Goal: Task Accomplishment & Management: Use online tool/utility

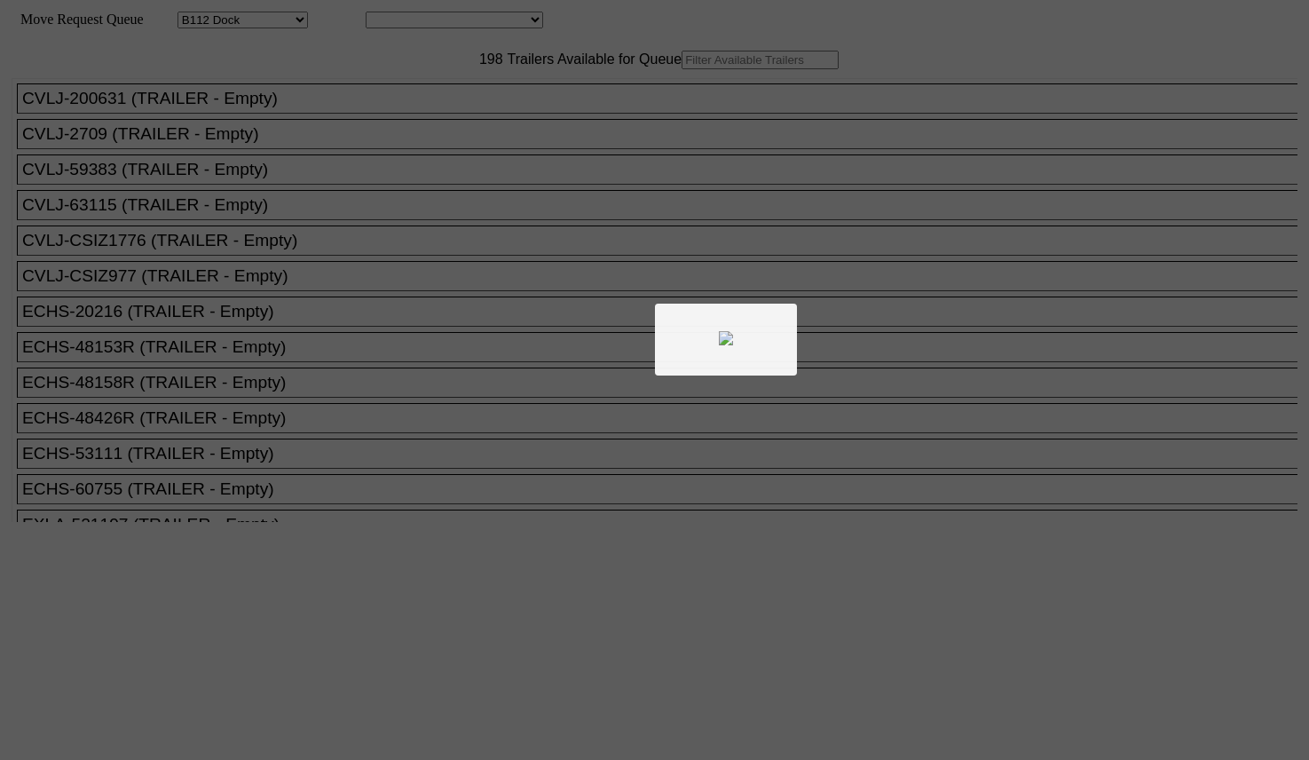
select select "121"
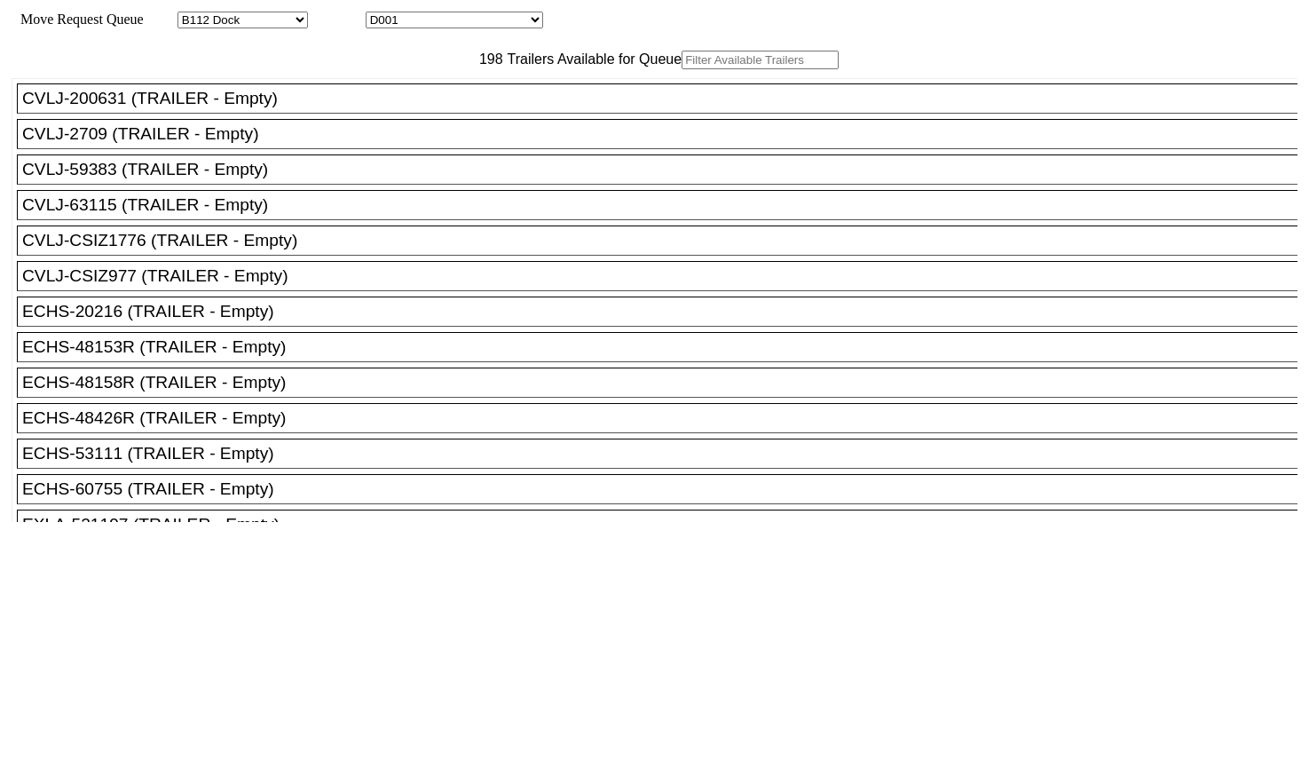
click at [682, 69] on input "text" at bounding box center [760, 60] width 157 height 19
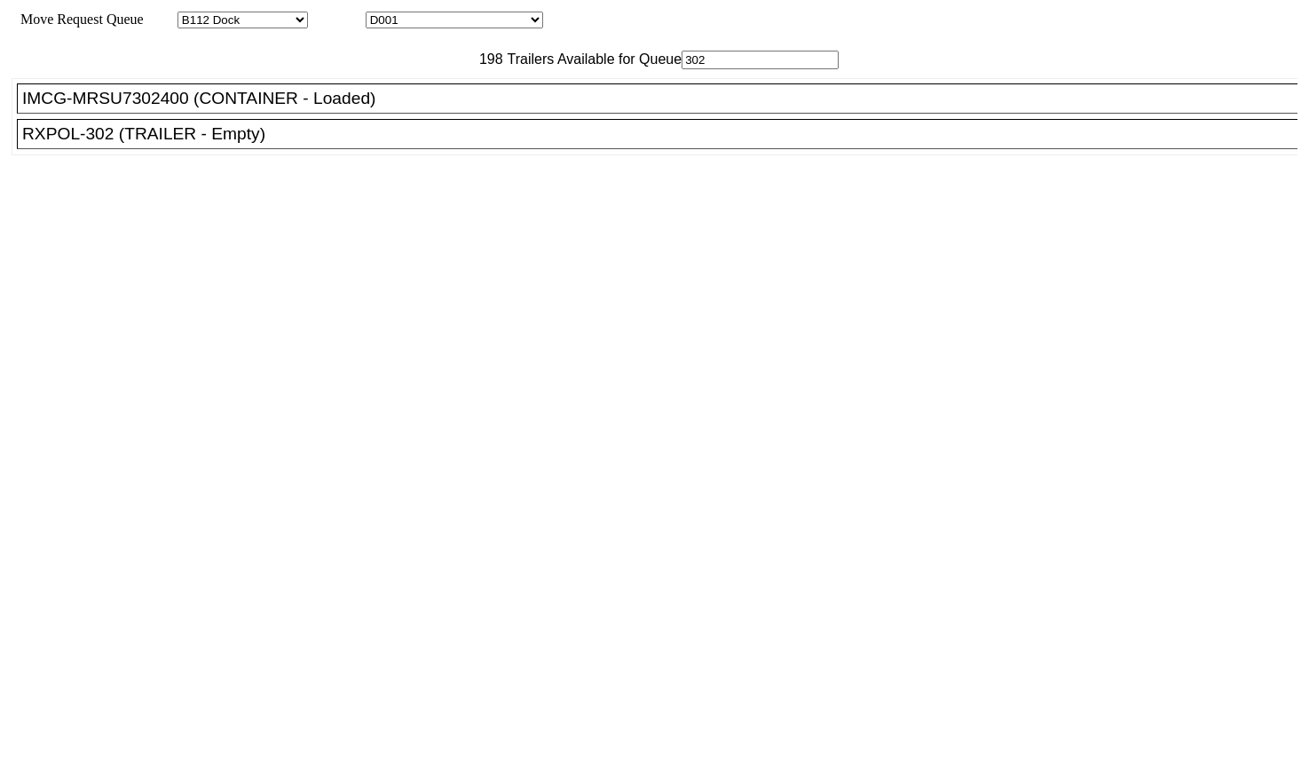
type input "302"
click at [296, 144] on div "RXPOL-302 (TRAILER - Empty)" at bounding box center [665, 134] width 1286 height 20
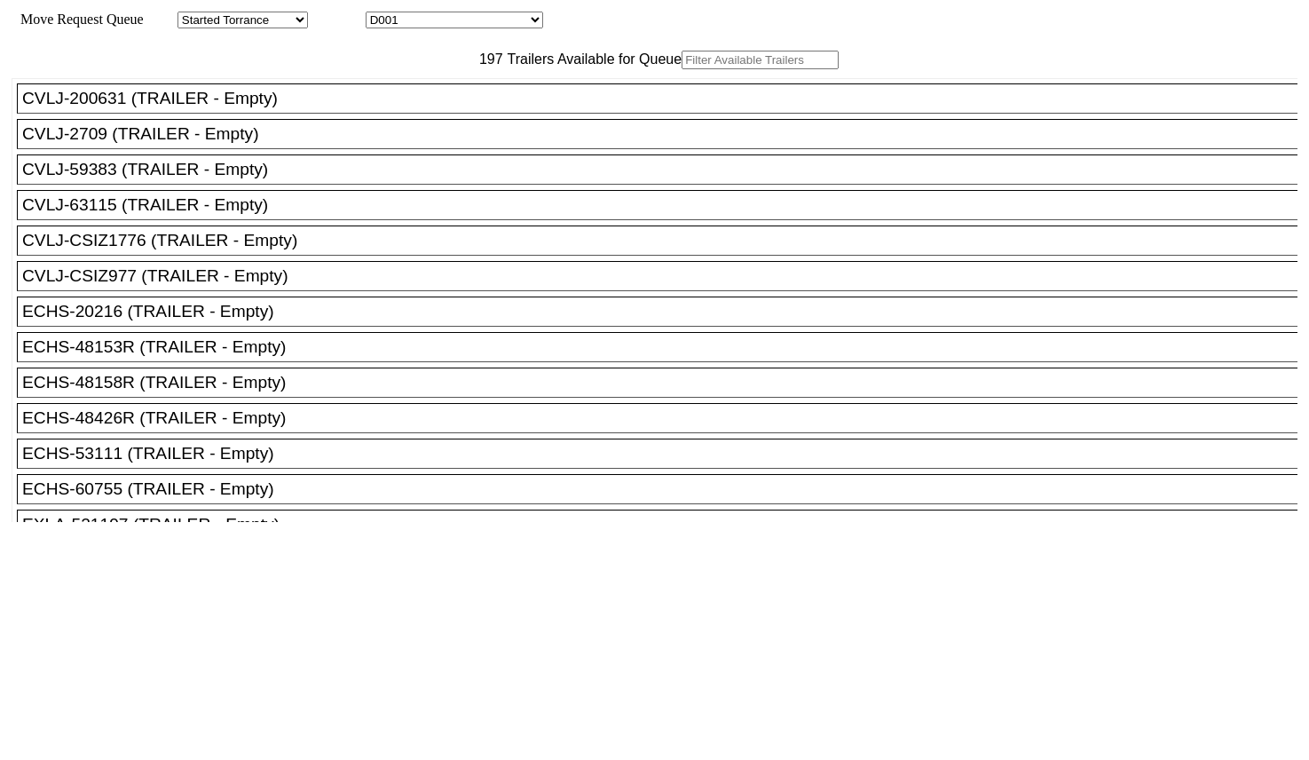
click at [682, 69] on input "text" at bounding box center [760, 60] width 157 height 19
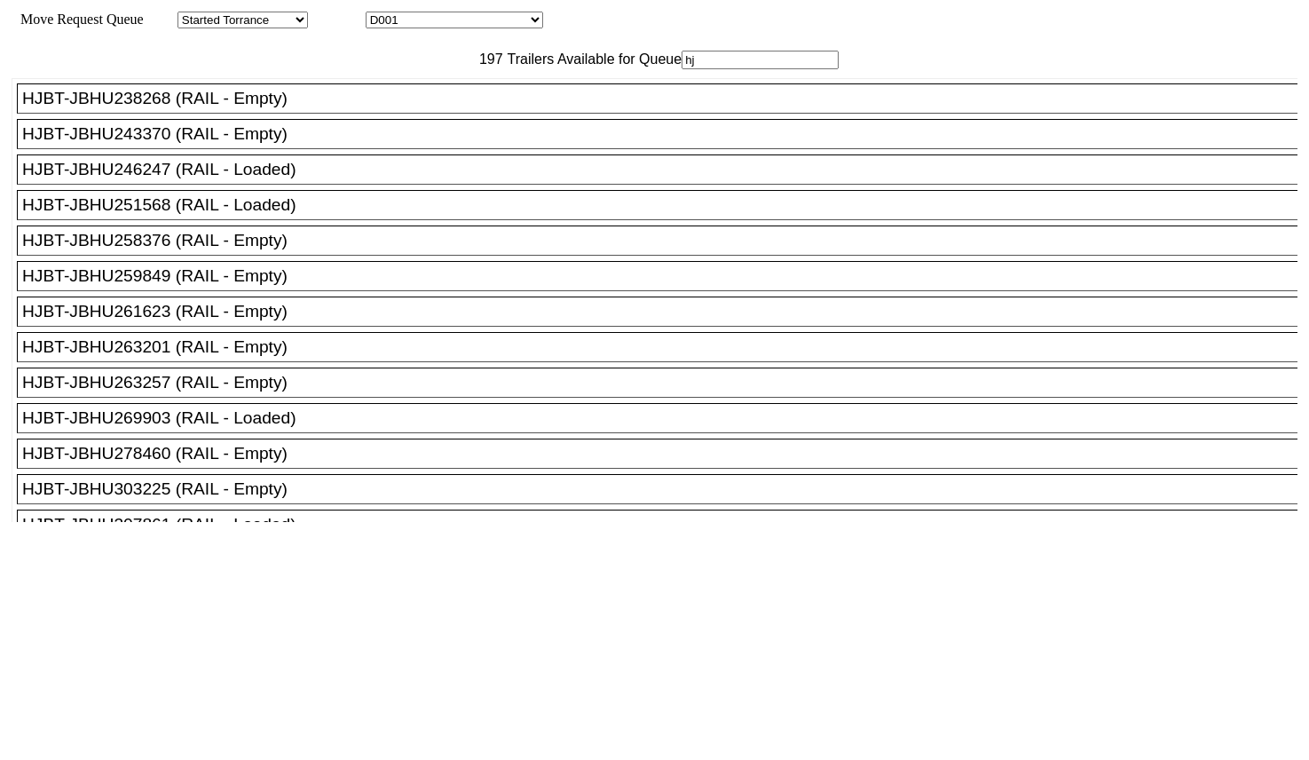
type input "hj"
click at [296, 392] on div "HJBT-JBHU263257 (RAIL - Empty)" at bounding box center [665, 383] width 1286 height 20
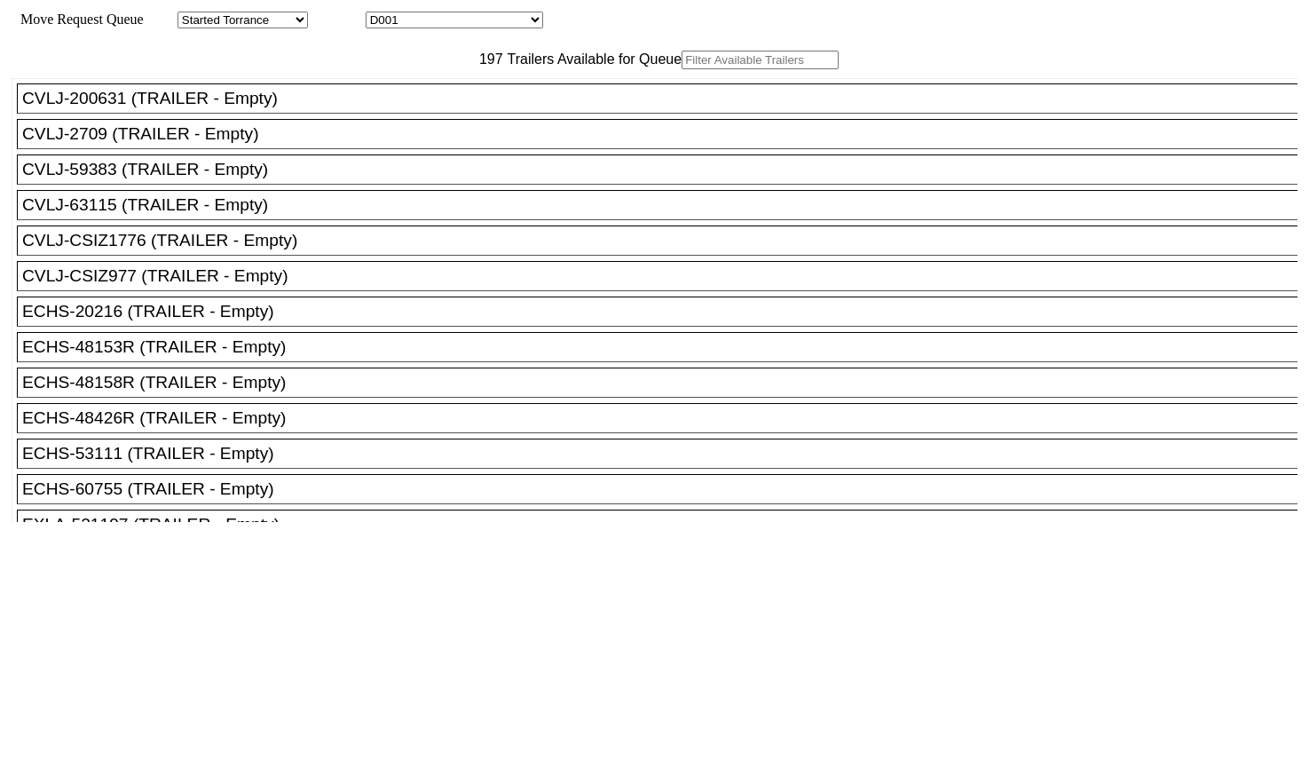
click at [682, 69] on input "text" at bounding box center [760, 60] width 157 height 19
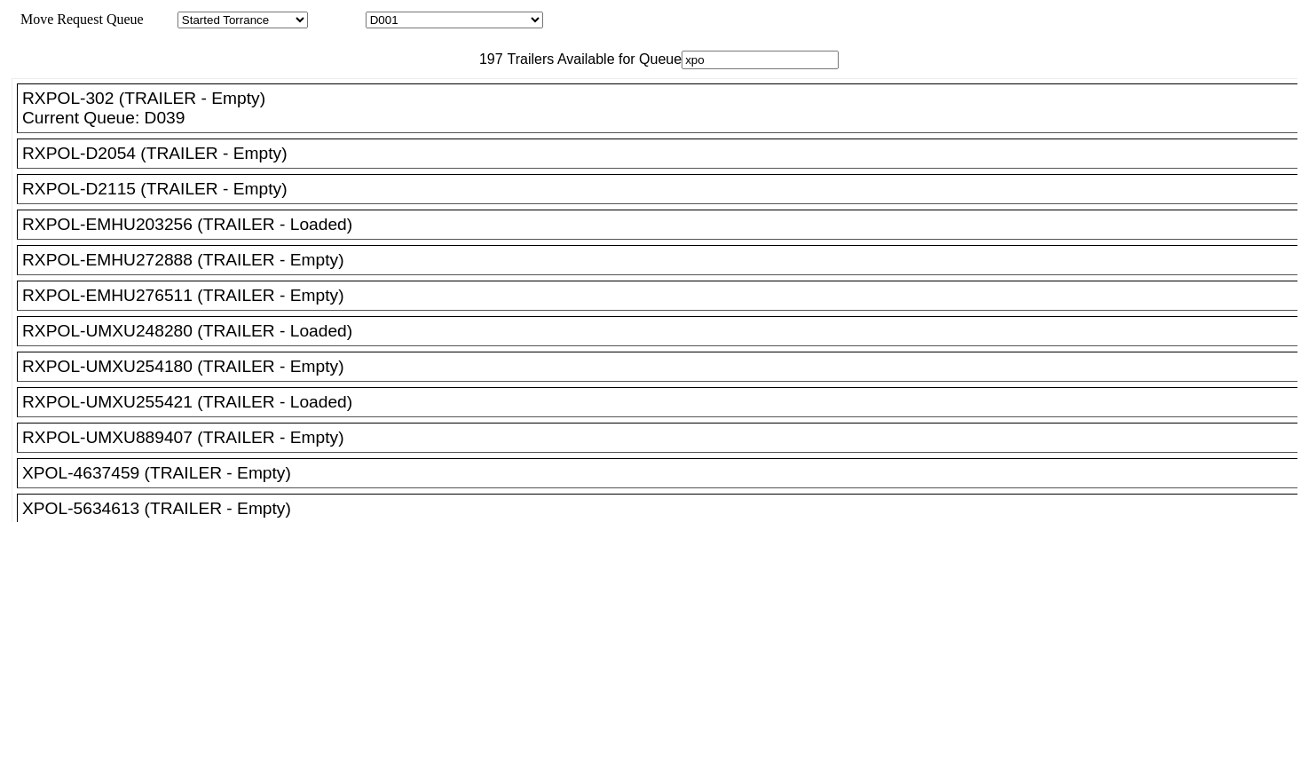
type input "xpo"
click at [374, 305] on div "RXPOL-EMHU276511 (TRAILER - Empty)" at bounding box center [665, 296] width 1286 height 20
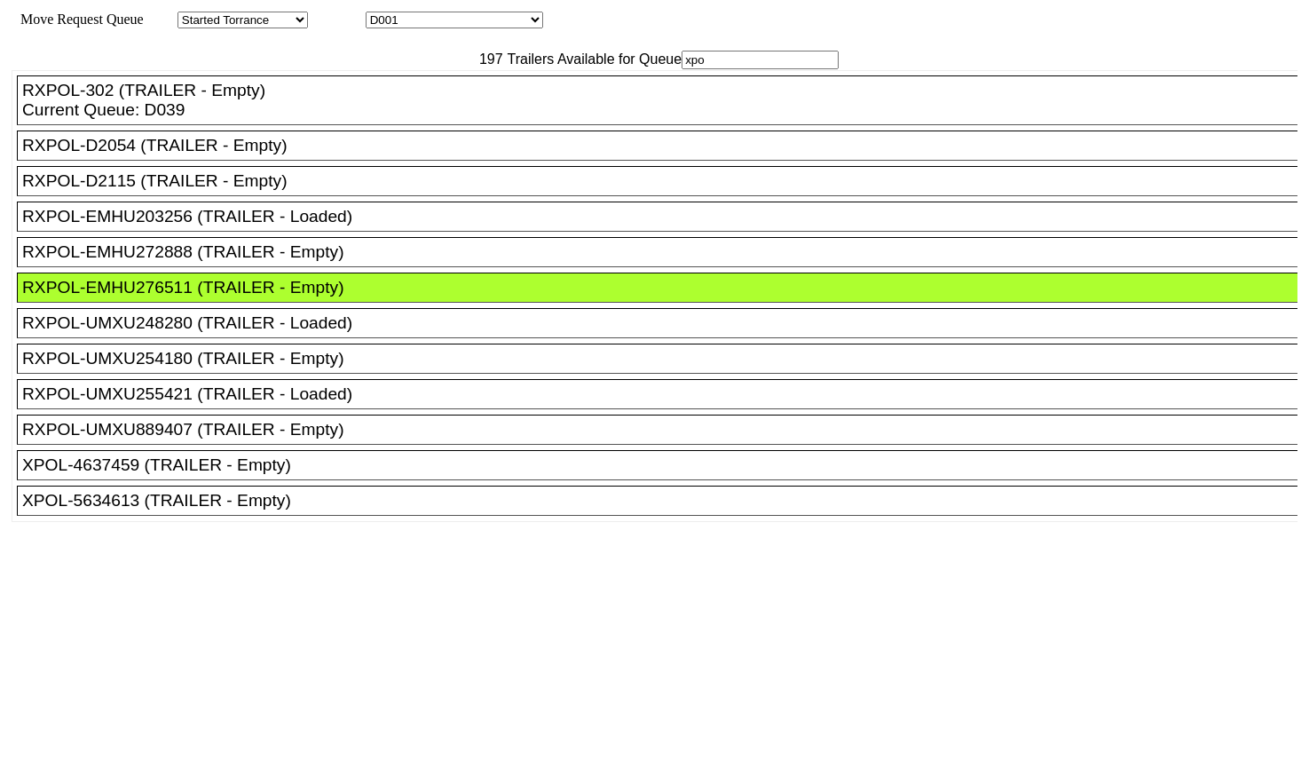
scroll to position [75, 0]
click at [277, 487] on ul "CVLJ-200631 (TRAILER - Empty) CVLJ-2709 (TRAILER - Empty) CVLJ-59383 (TRAILER -…" at bounding box center [656, 296] width 1288 height 452
click at [277, 471] on div "XPOL-4637459 (TRAILER - Empty)" at bounding box center [665, 465] width 1286 height 20
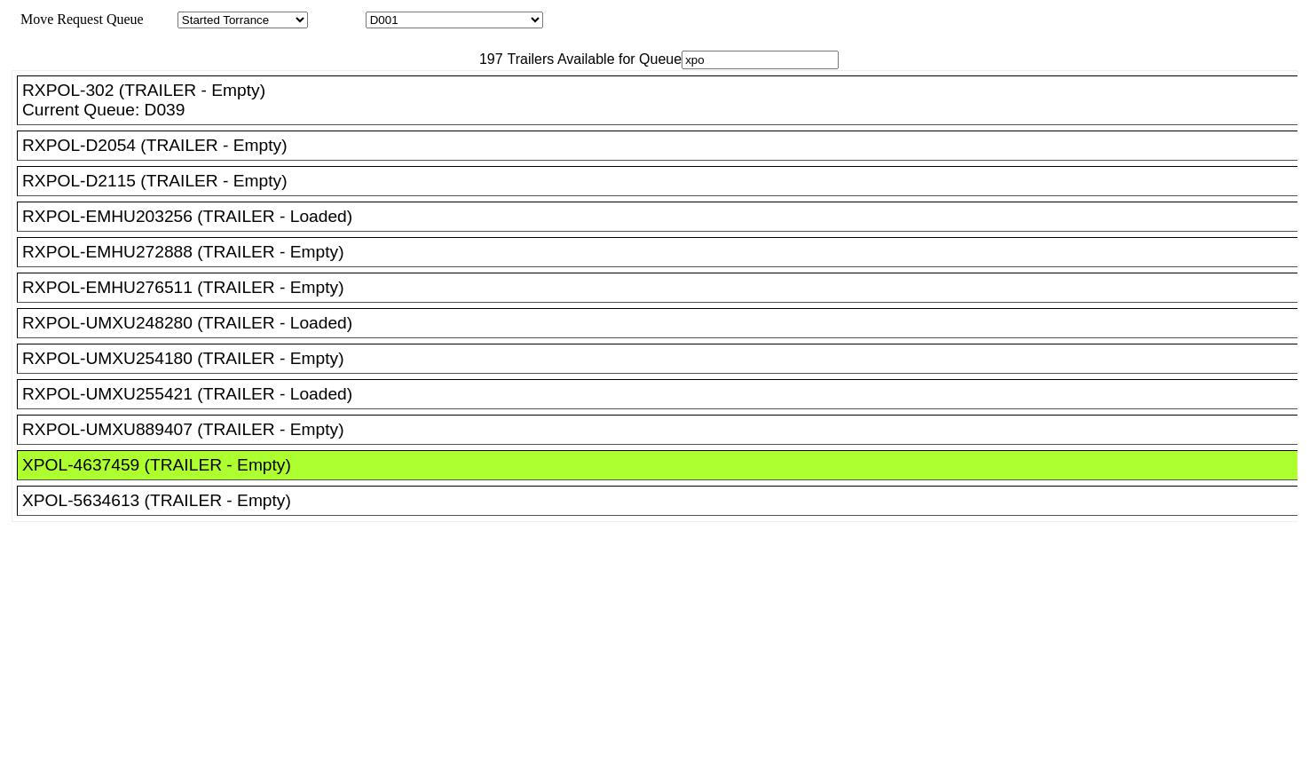
drag, startPoint x: 618, startPoint y: 265, endPoint x: 601, endPoint y: 262, distance: 17.1
